Goal: Information Seeking & Learning: Learn about a topic

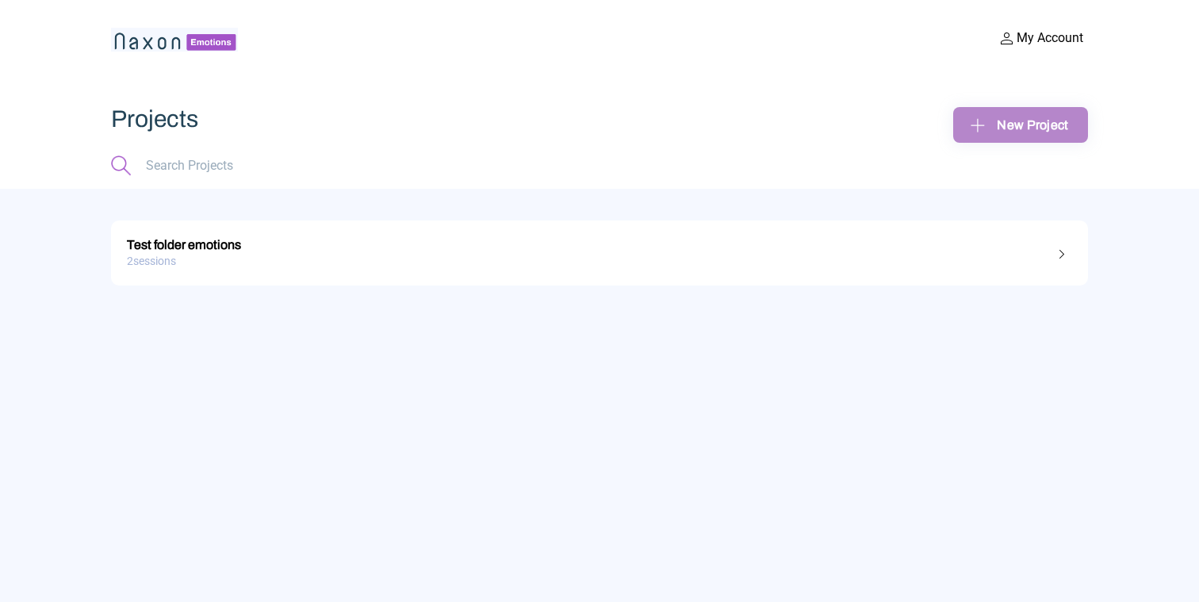
click at [204, 258] on div "2 sessions" at bounding box center [599, 261] width 945 height 25
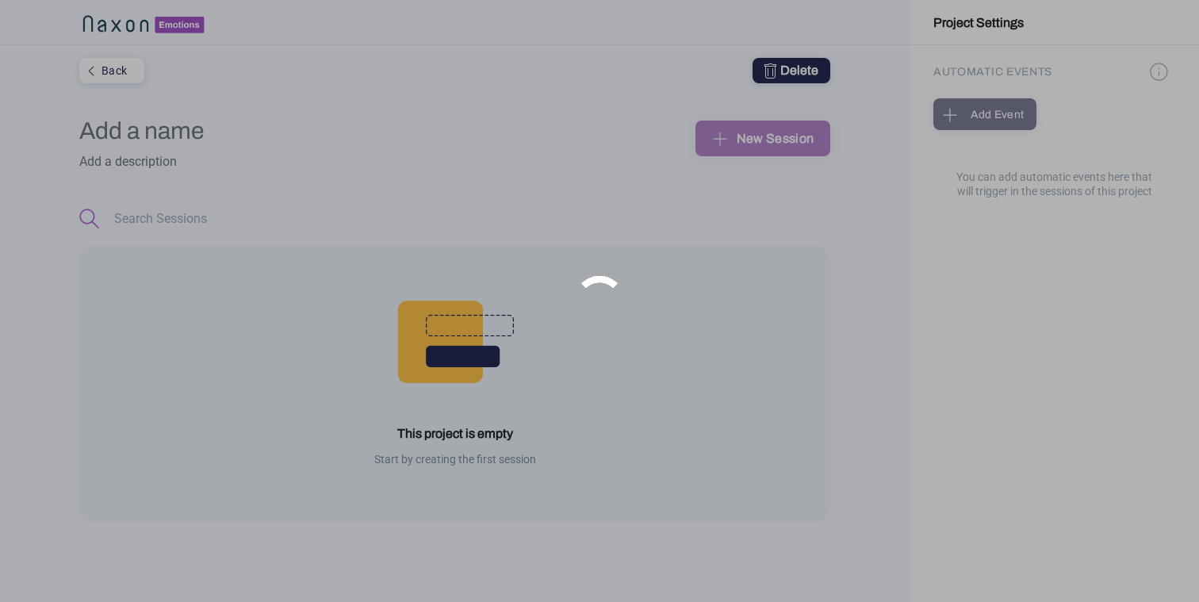
type input "Test folder emotions"
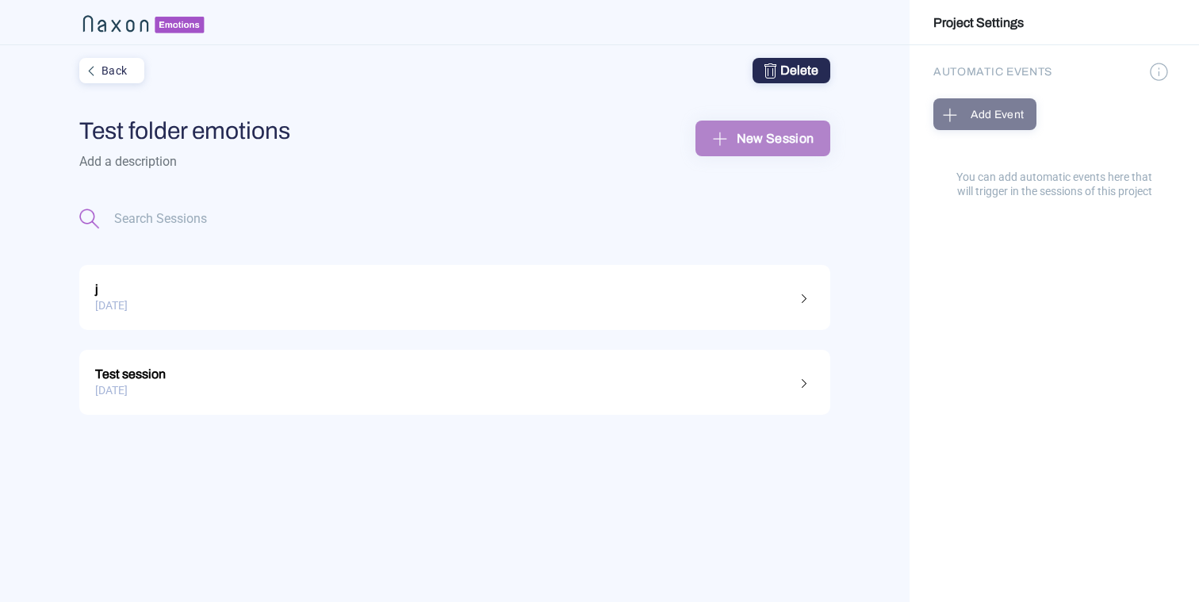
click at [129, 297] on div "31.10.2022" at bounding box center [454, 305] width 719 height 25
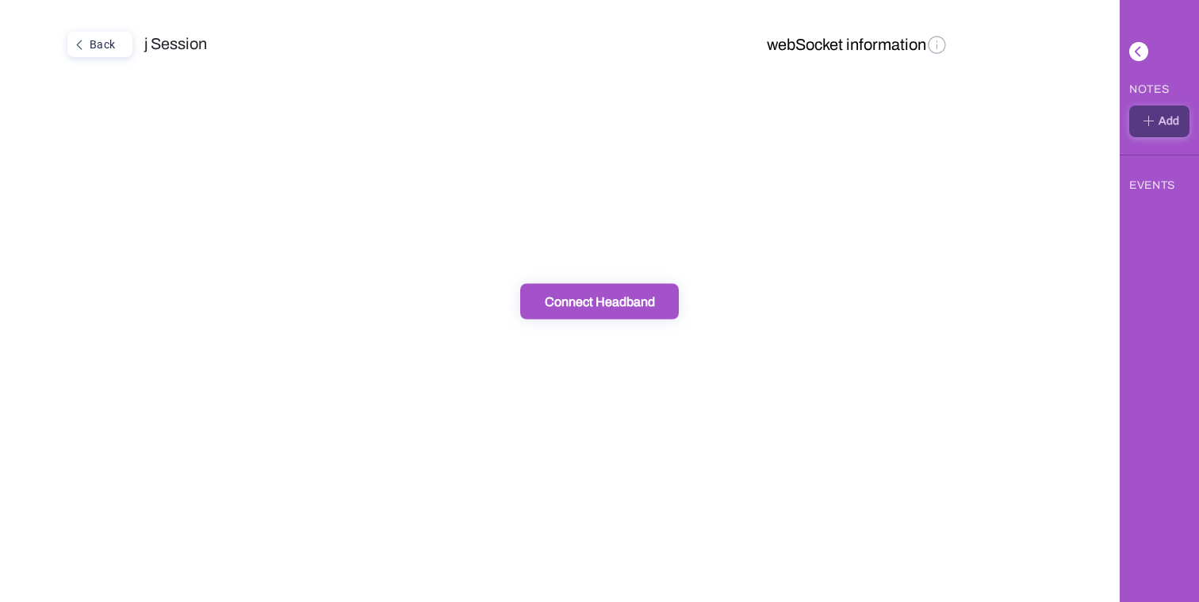
click at [79, 32] on button "Back" at bounding box center [99, 44] width 65 height 25
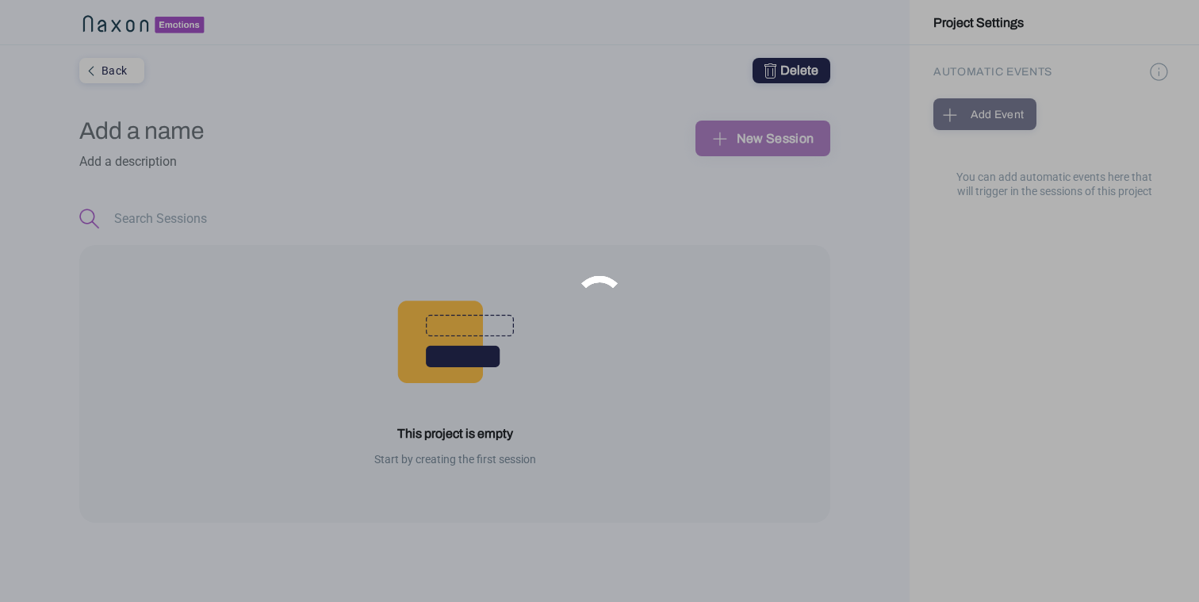
type input "Test folder emotions"
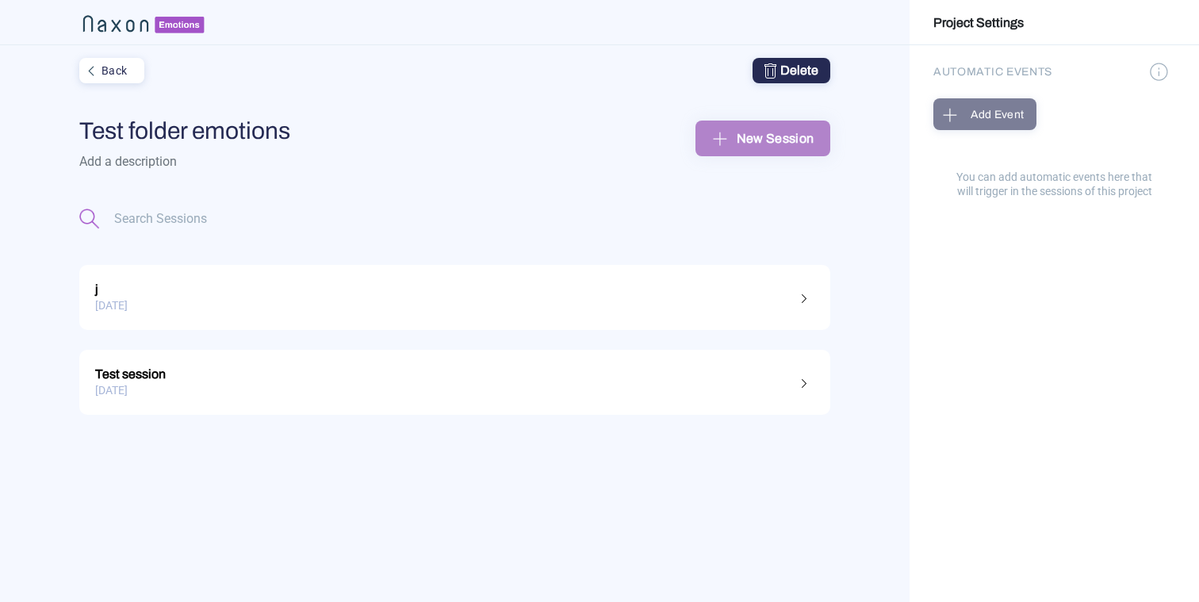
click at [164, 392] on div "14.12.2021" at bounding box center [454, 390] width 719 height 25
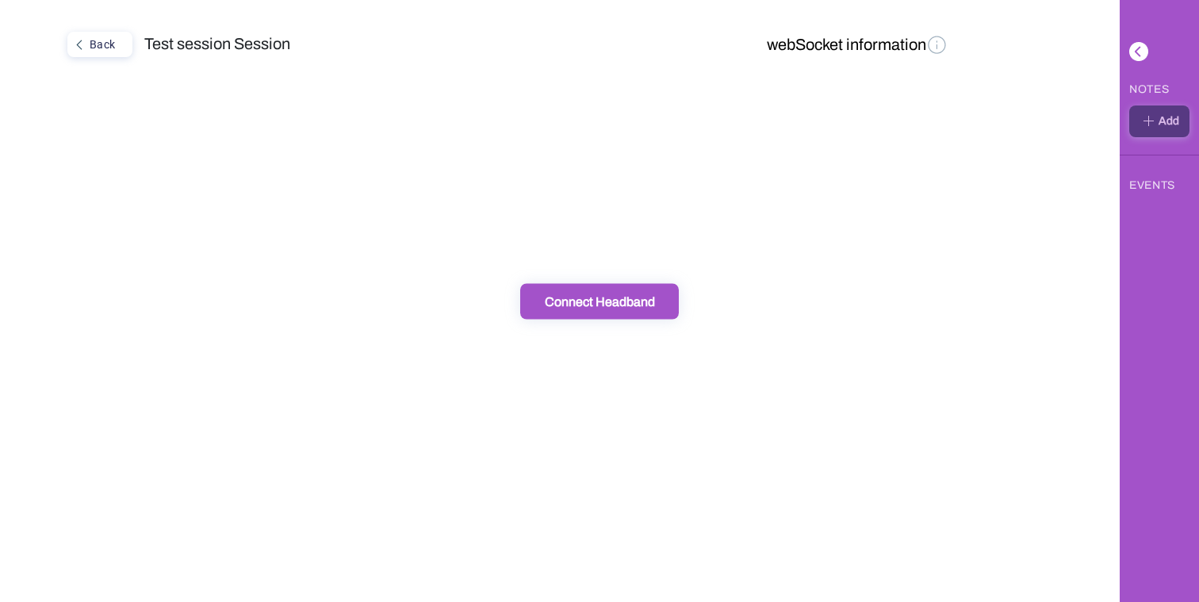
click at [110, 51] on div "Back" at bounding box center [98, 44] width 59 height 21
